Goal: Task Accomplishment & Management: Use online tool/utility

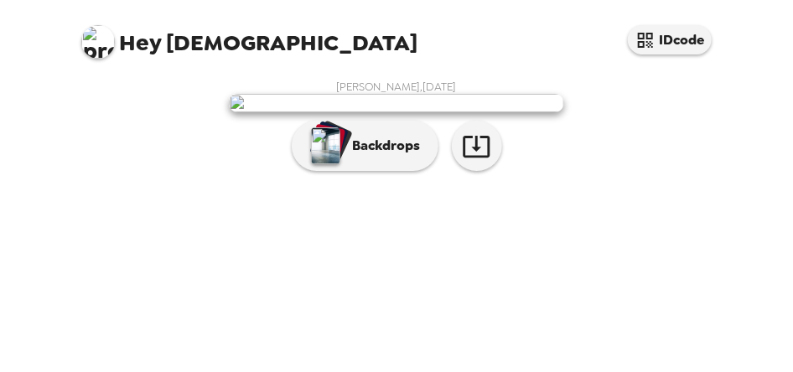
scroll to position [234, 0]
click at [470, 158] on icon "button" at bounding box center [476, 147] width 27 height 22
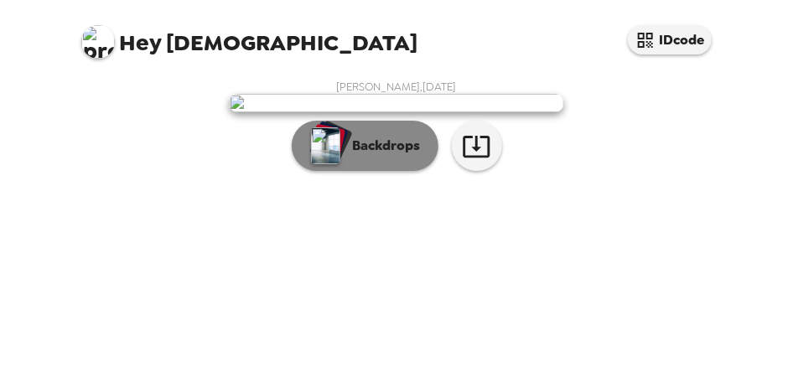
click at [392, 156] on p "Backdrops" at bounding box center [383, 146] width 76 height 20
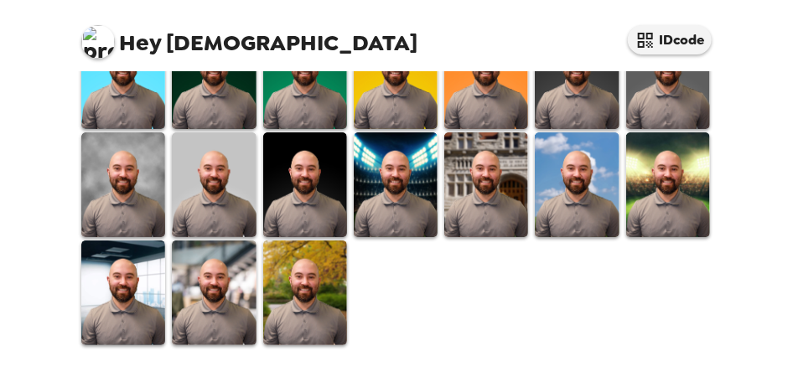
scroll to position [644, 0]
click at [667, 201] on img at bounding box center [668, 184] width 84 height 105
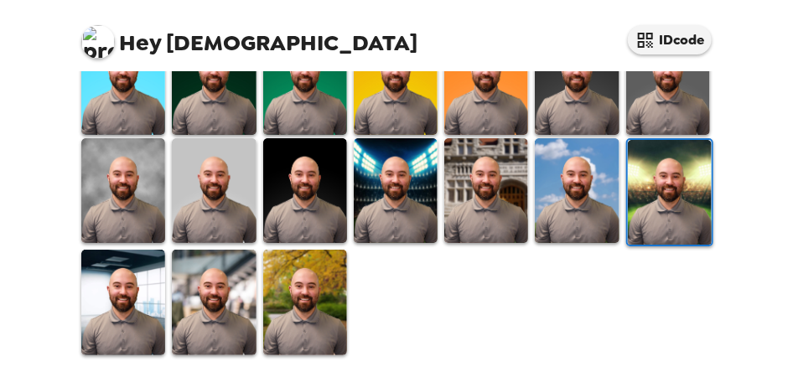
click at [220, 293] on img at bounding box center [214, 302] width 84 height 105
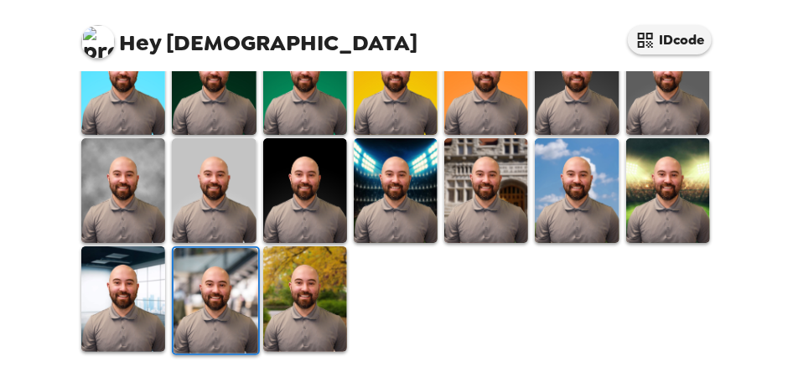
click at [471, 197] on img at bounding box center [486, 190] width 84 height 105
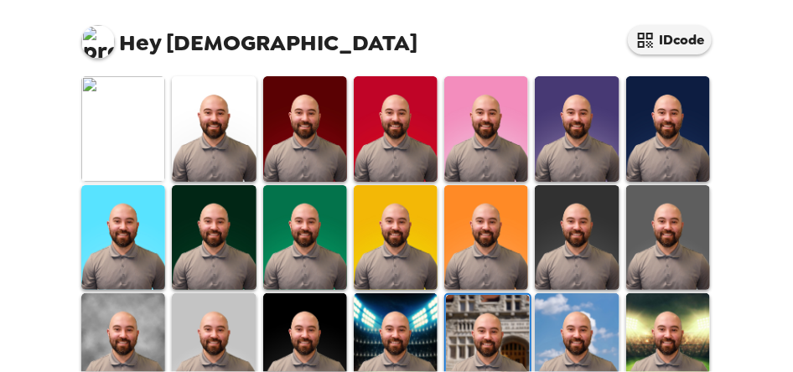
scroll to position [642, 0]
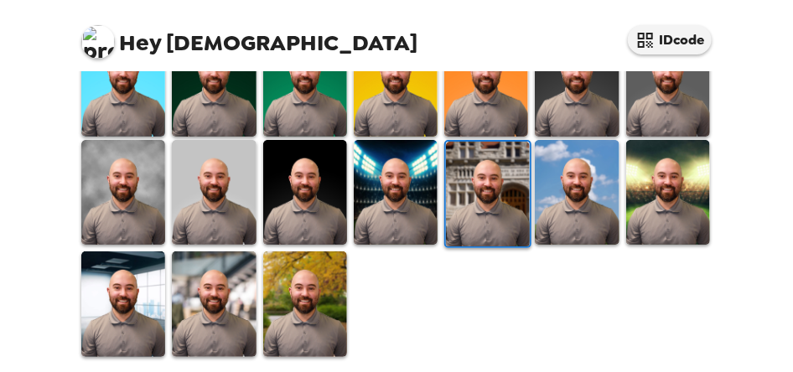
click at [376, 198] on img at bounding box center [396, 192] width 84 height 105
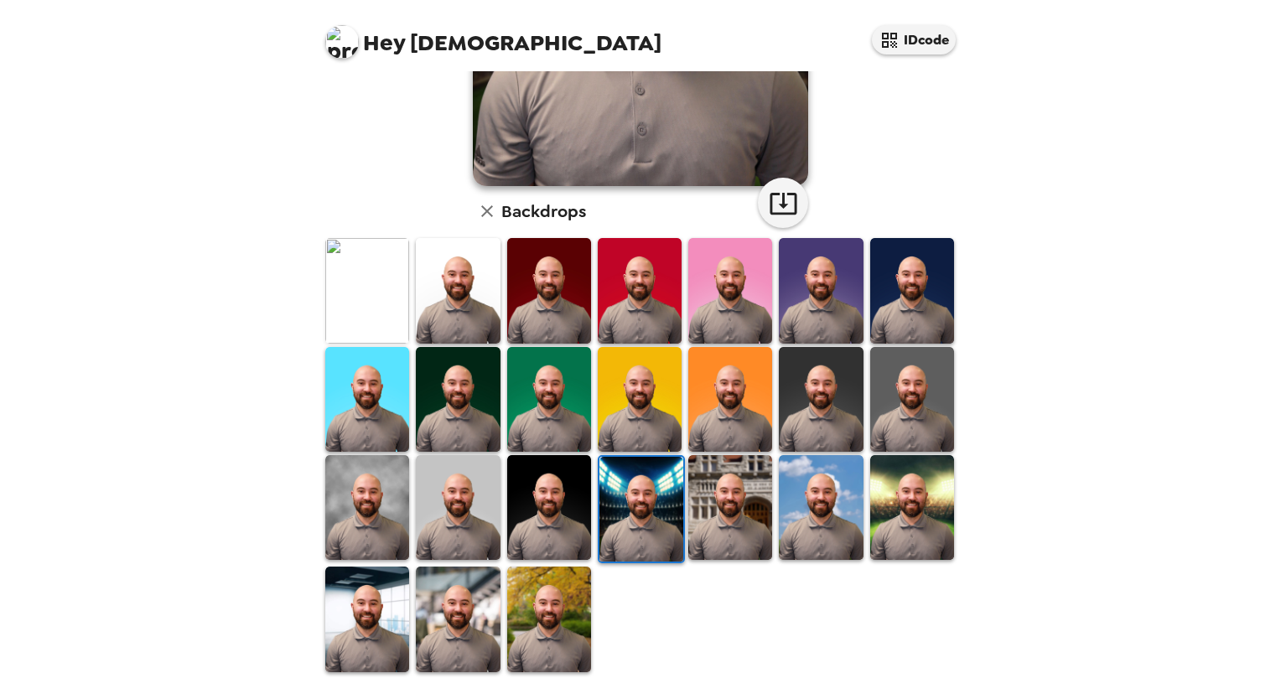
scroll to position [316, 0]
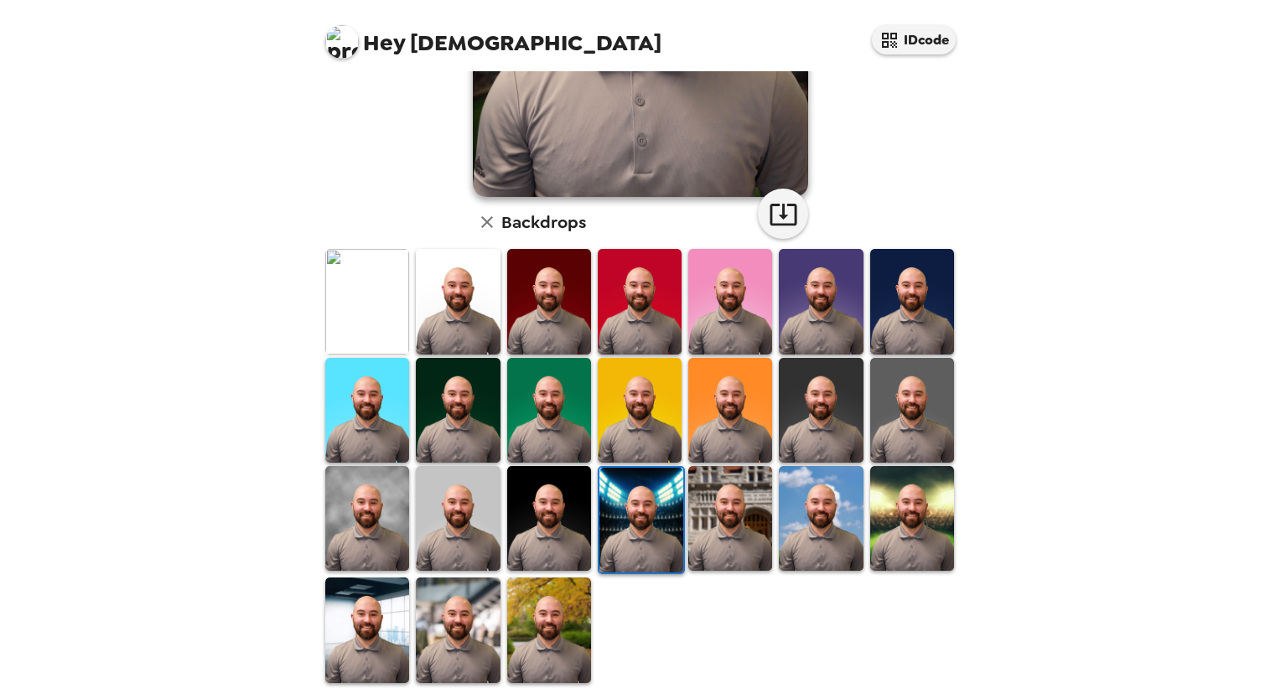
click at [792, 371] on img at bounding box center [912, 518] width 84 height 105
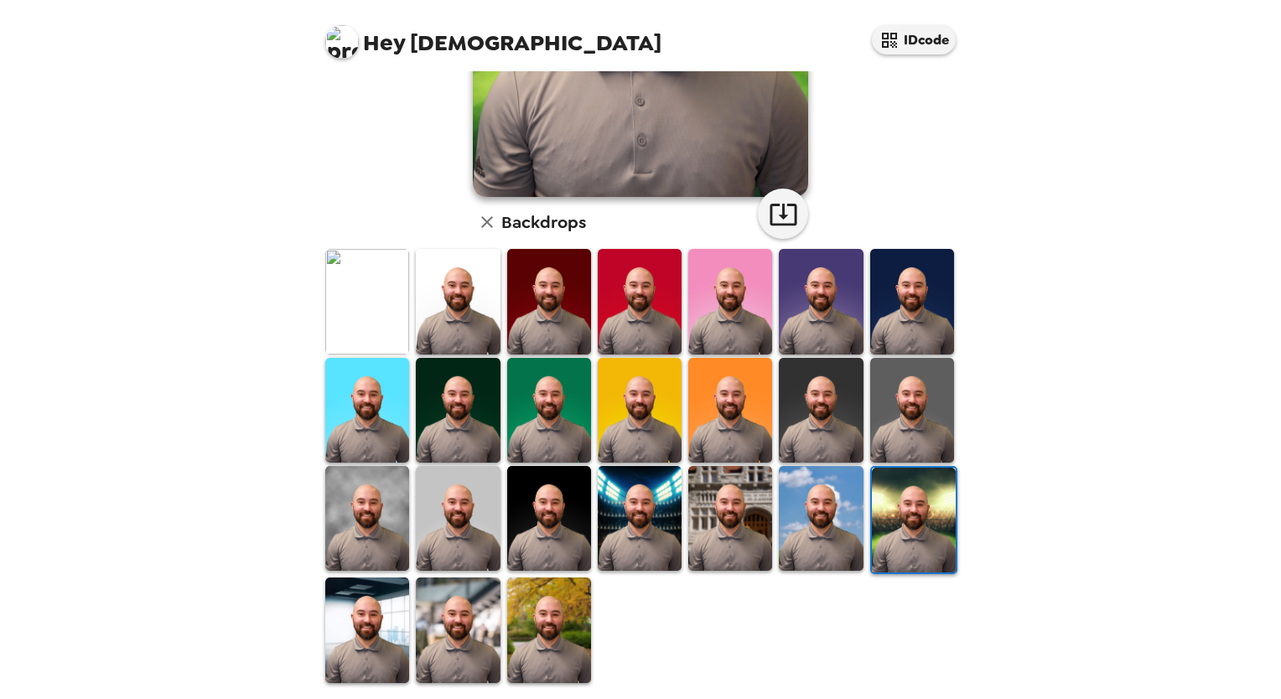
click at [642, 371] on img at bounding box center [640, 518] width 84 height 105
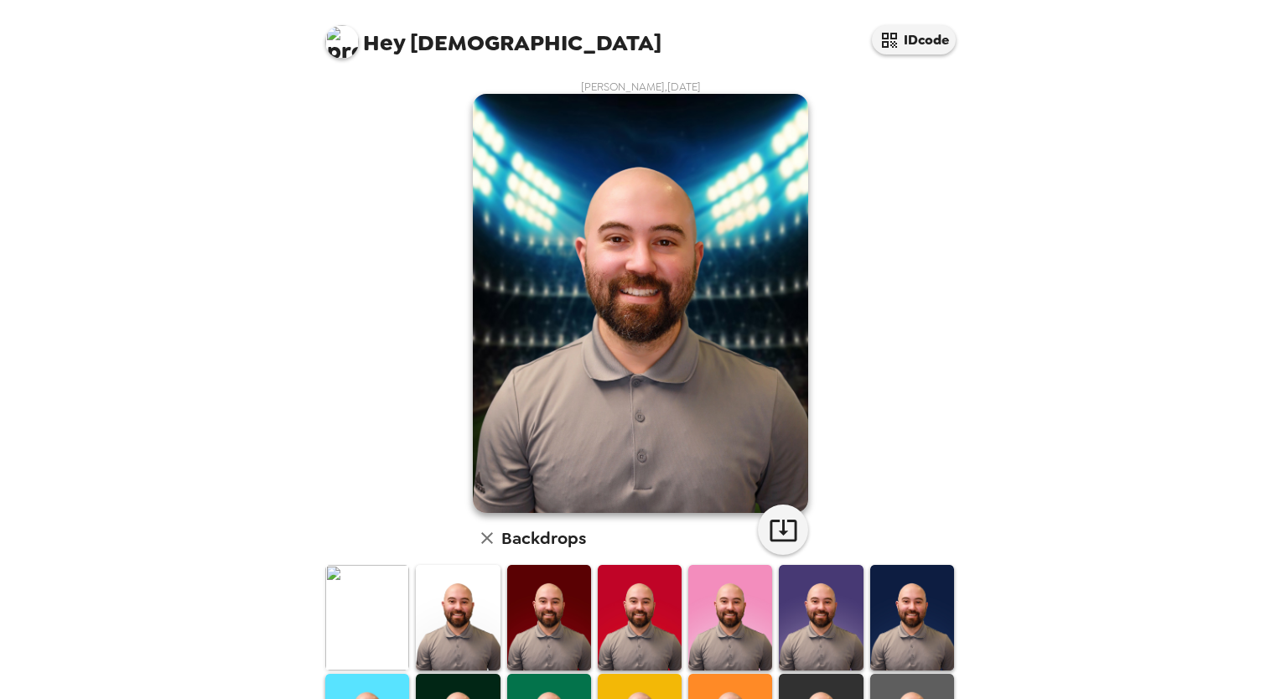
scroll to position [316, 0]
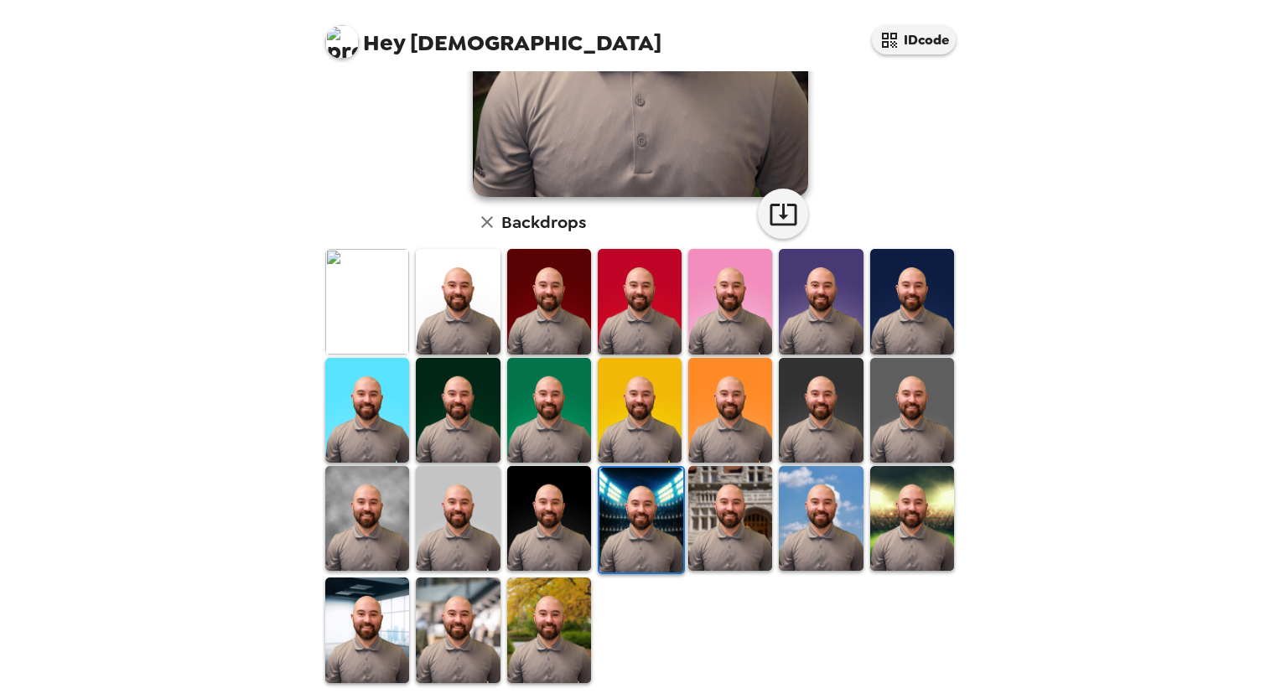
drag, startPoint x: 478, startPoint y: 604, endPoint x: 522, endPoint y: 560, distance: 62.3
click at [476, 604] on img at bounding box center [458, 630] width 84 height 105
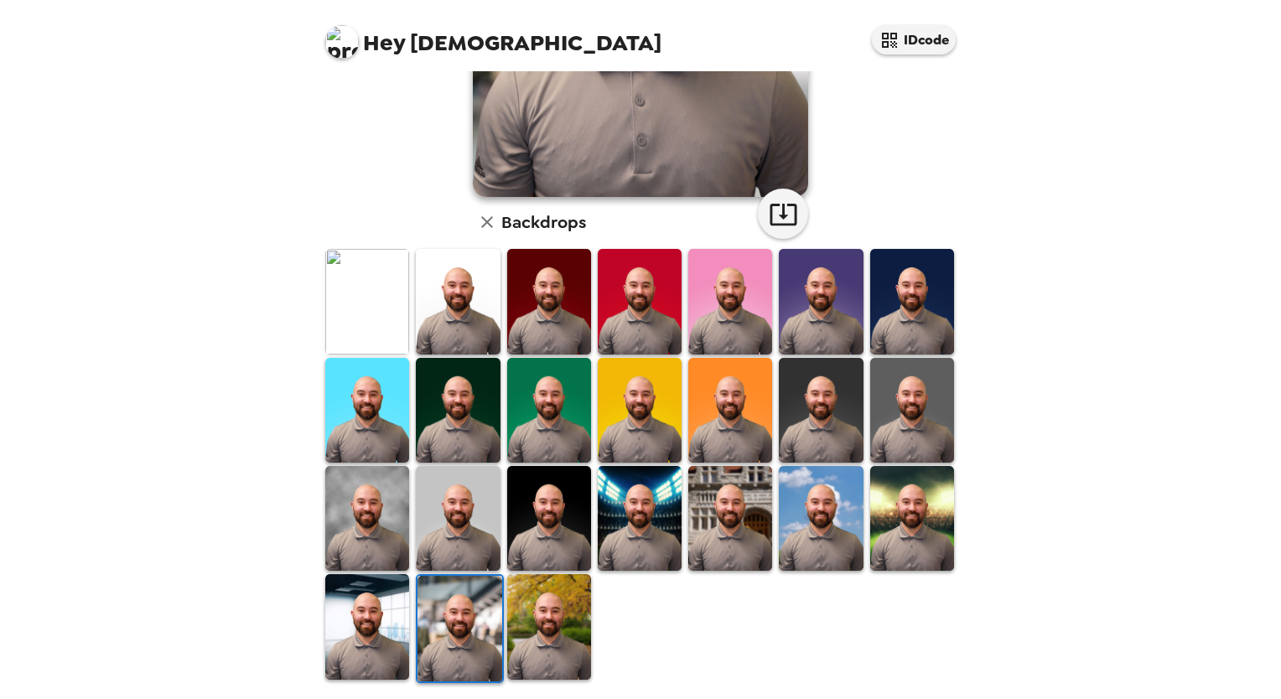
click at [372, 629] on img at bounding box center [367, 626] width 84 height 105
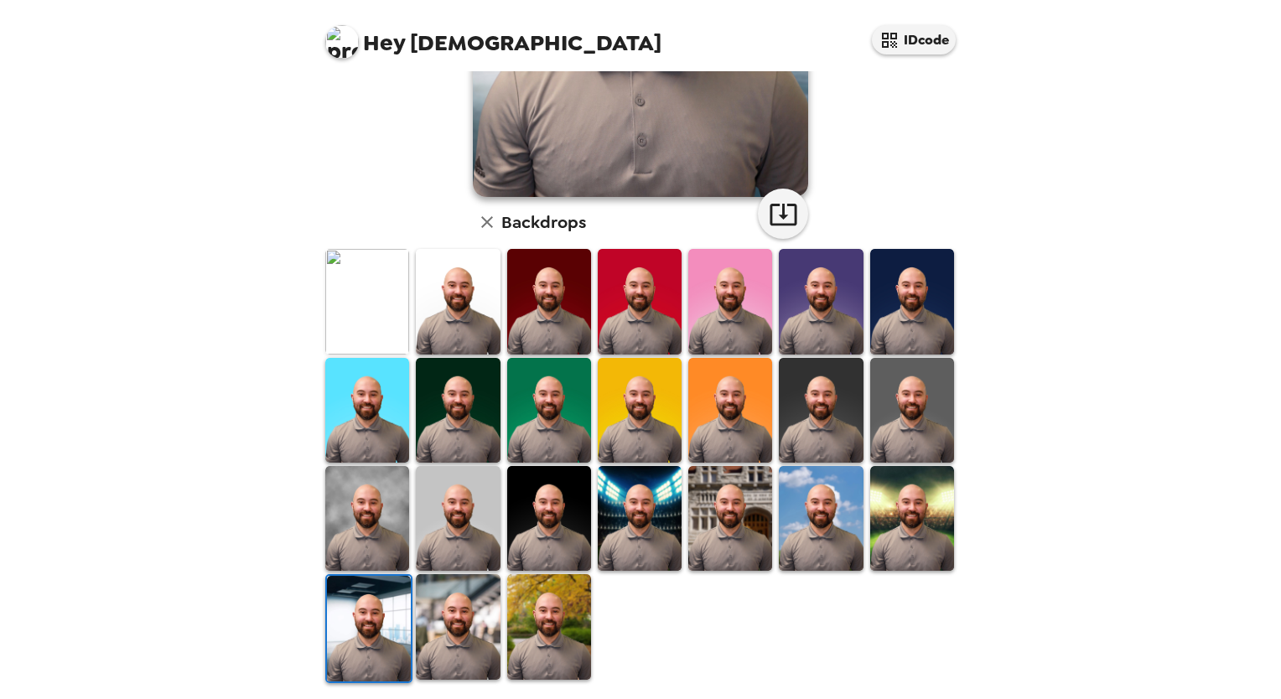
click at [880, 290] on img at bounding box center [912, 301] width 84 height 105
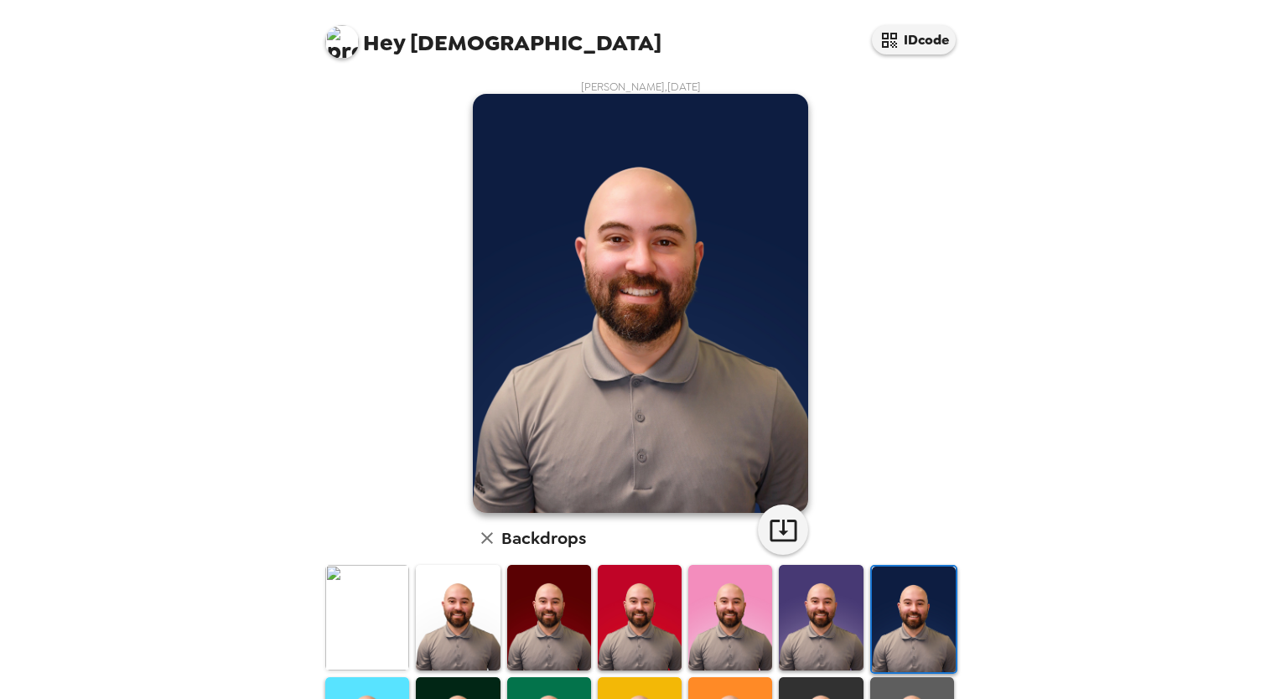
scroll to position [84, 0]
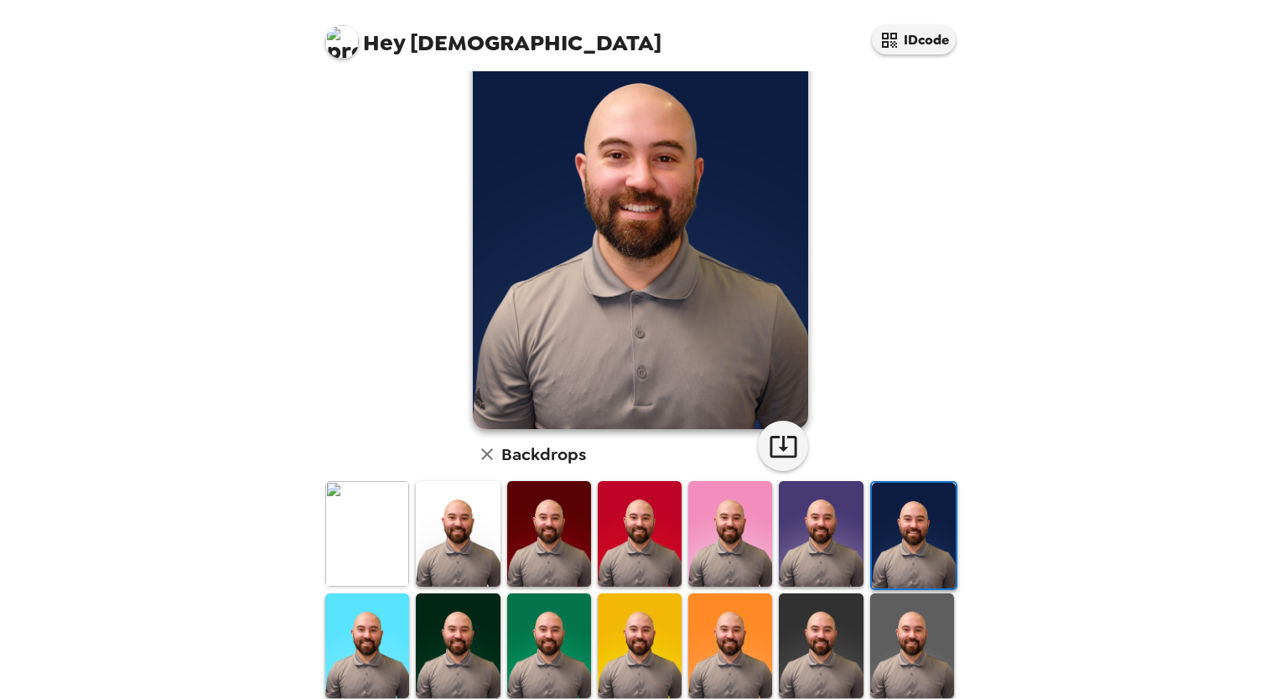
drag, startPoint x: 813, startPoint y: 512, endPoint x: 824, endPoint y: 488, distance: 26.3
click at [812, 512] on img at bounding box center [821, 533] width 84 height 105
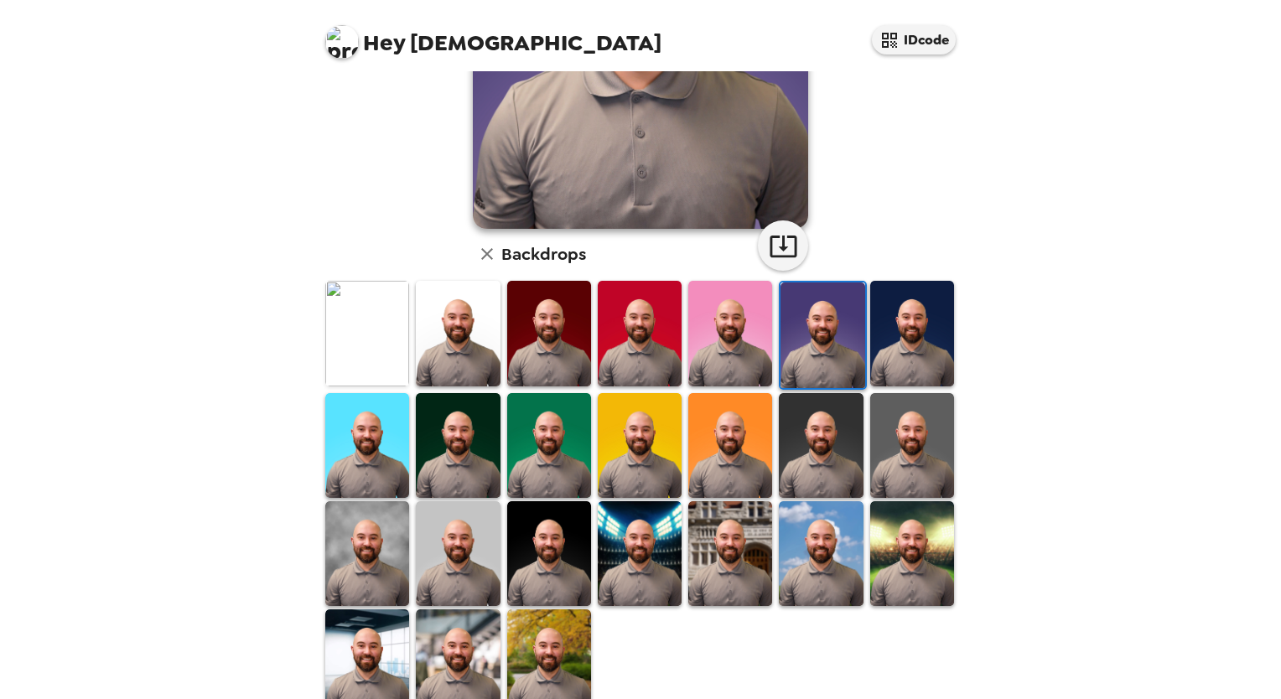
scroll to position [316, 0]
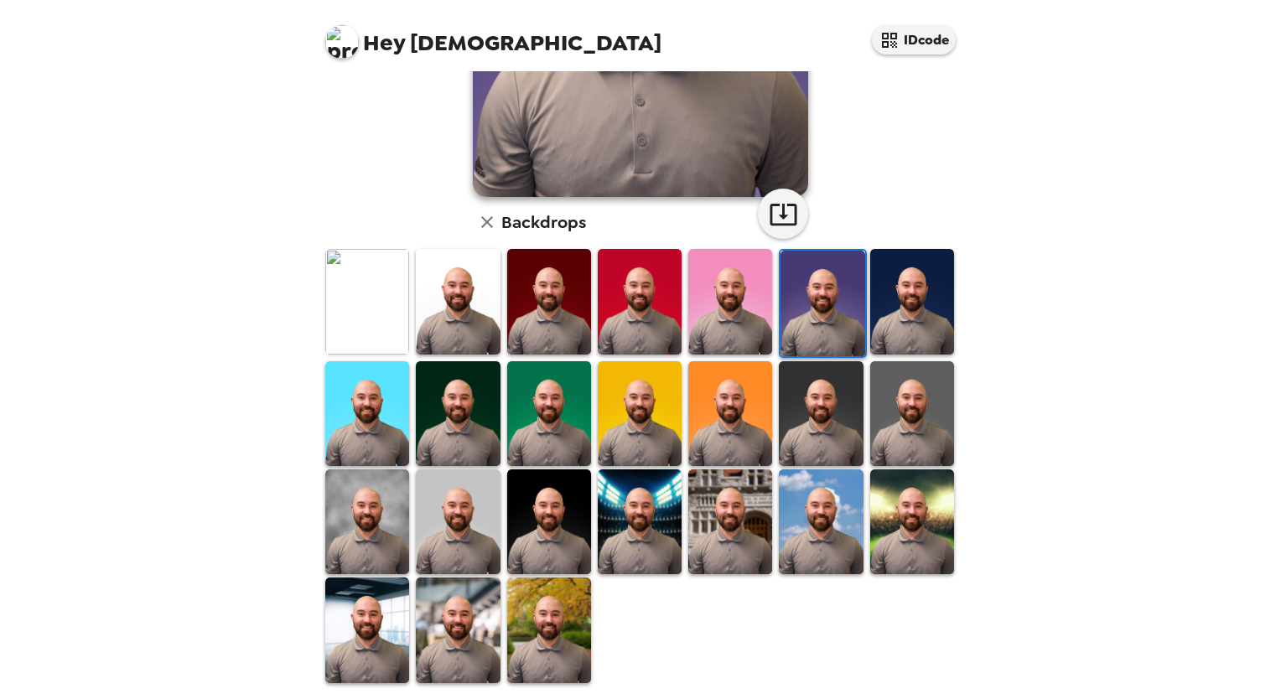
click at [825, 506] on img at bounding box center [821, 522] width 84 height 105
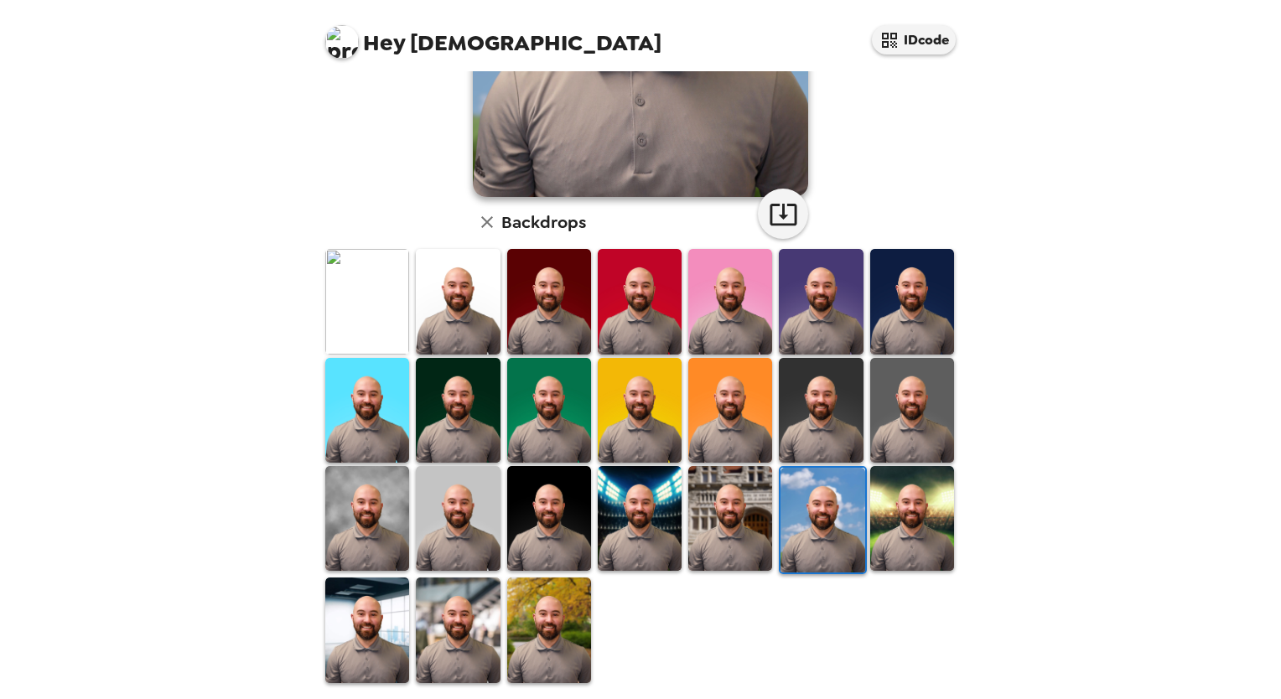
click at [481, 394] on img at bounding box center [458, 410] width 84 height 105
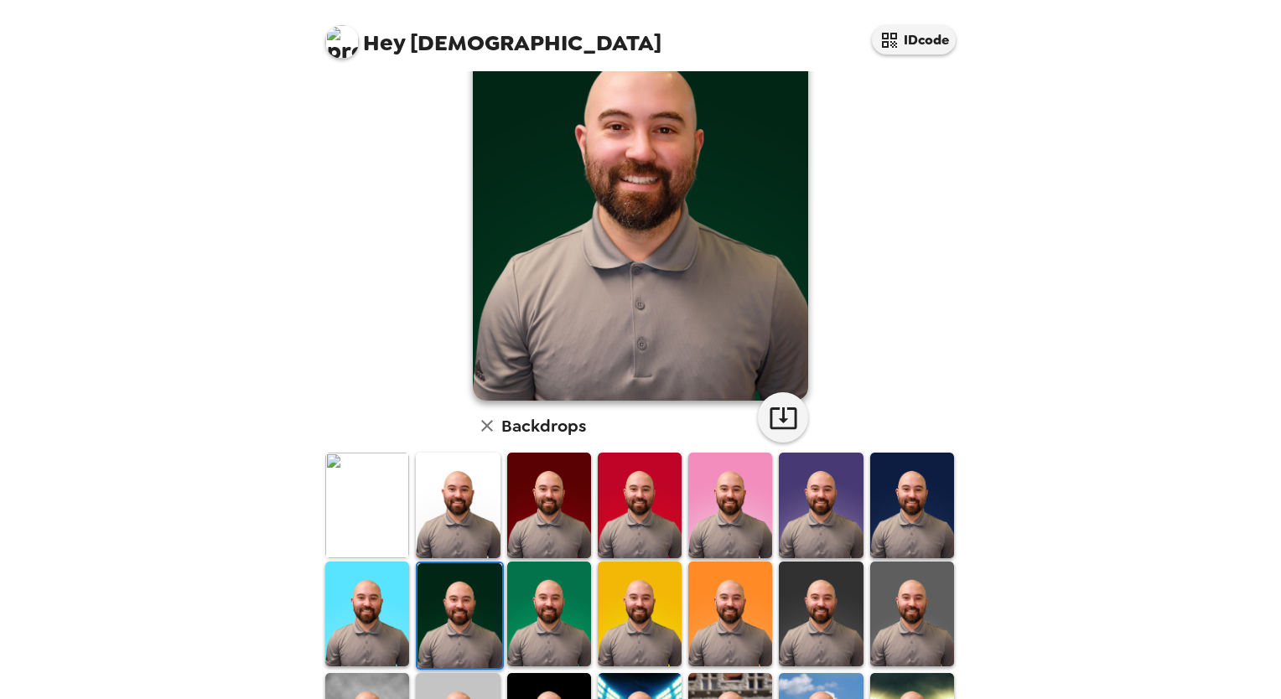
scroll to position [0, 0]
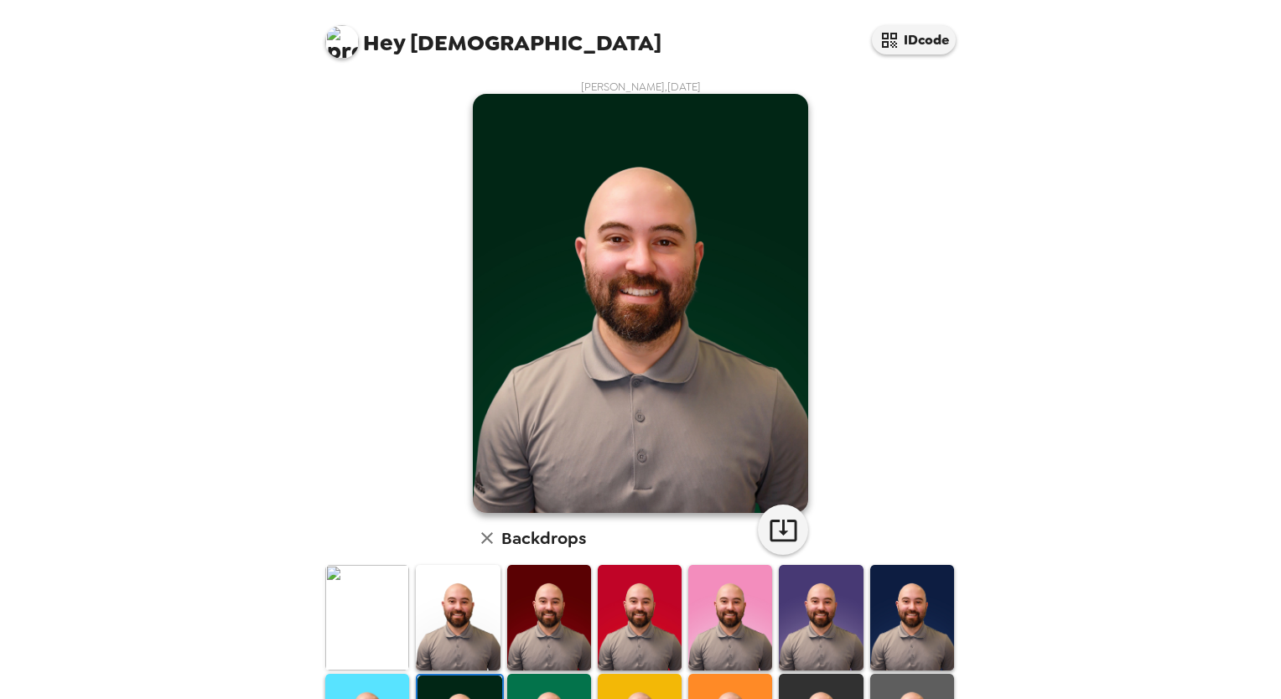
click at [911, 610] on img at bounding box center [912, 617] width 84 height 105
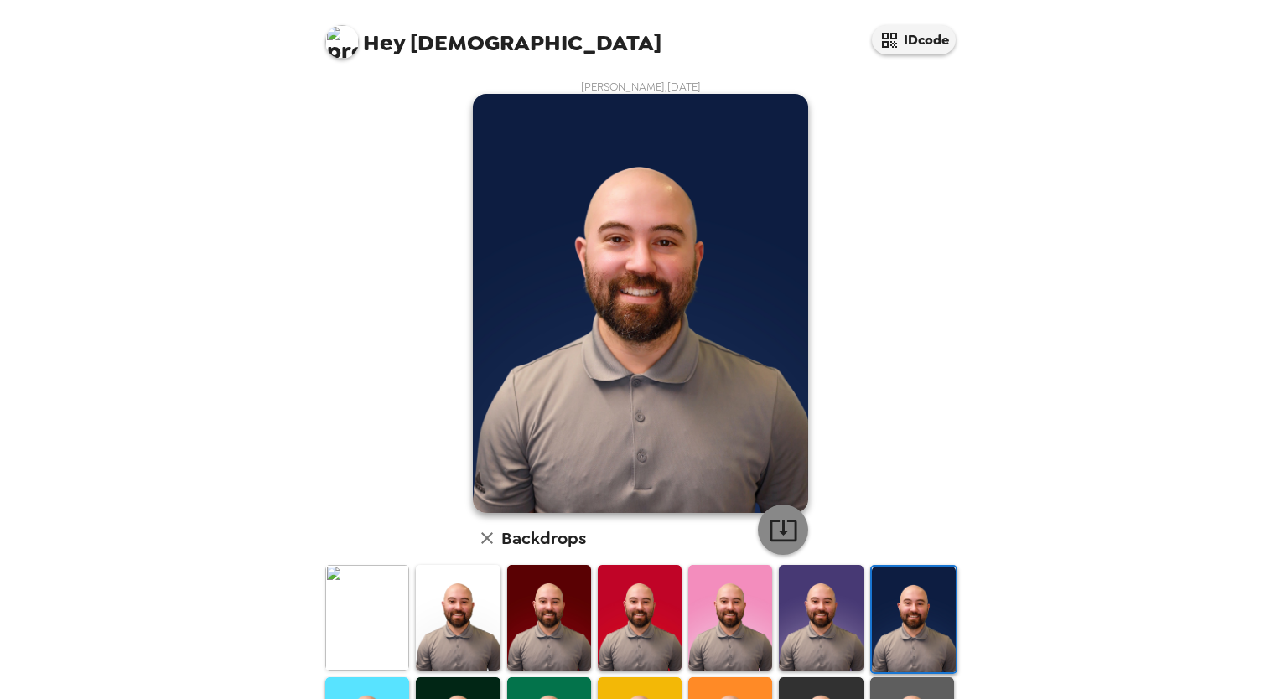
click at [796, 528] on button "button" at bounding box center [783, 530] width 50 height 50
